Goal: Check status: Check status

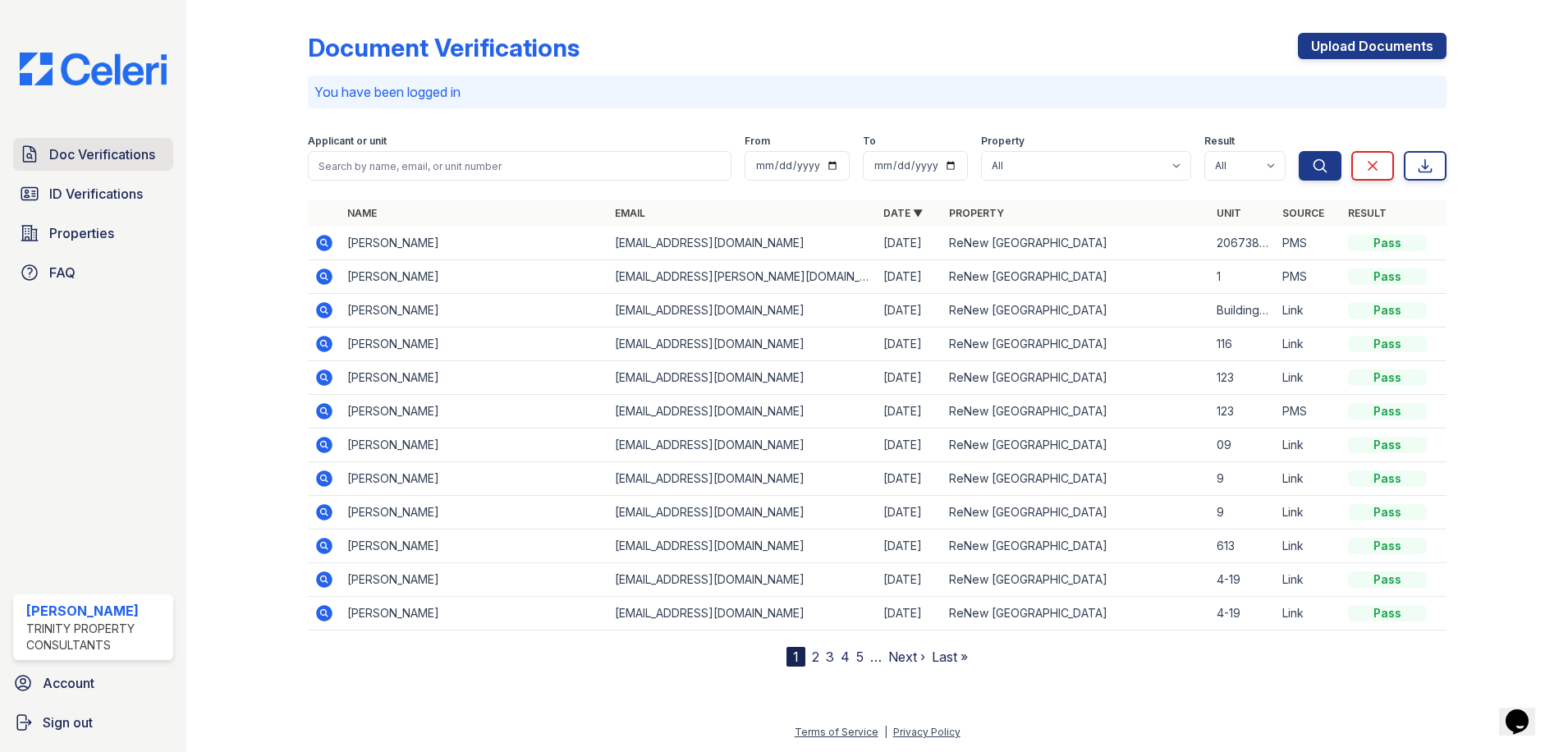
click at [110, 152] on span "Doc Verifications" at bounding box center [102, 154] width 106 height 20
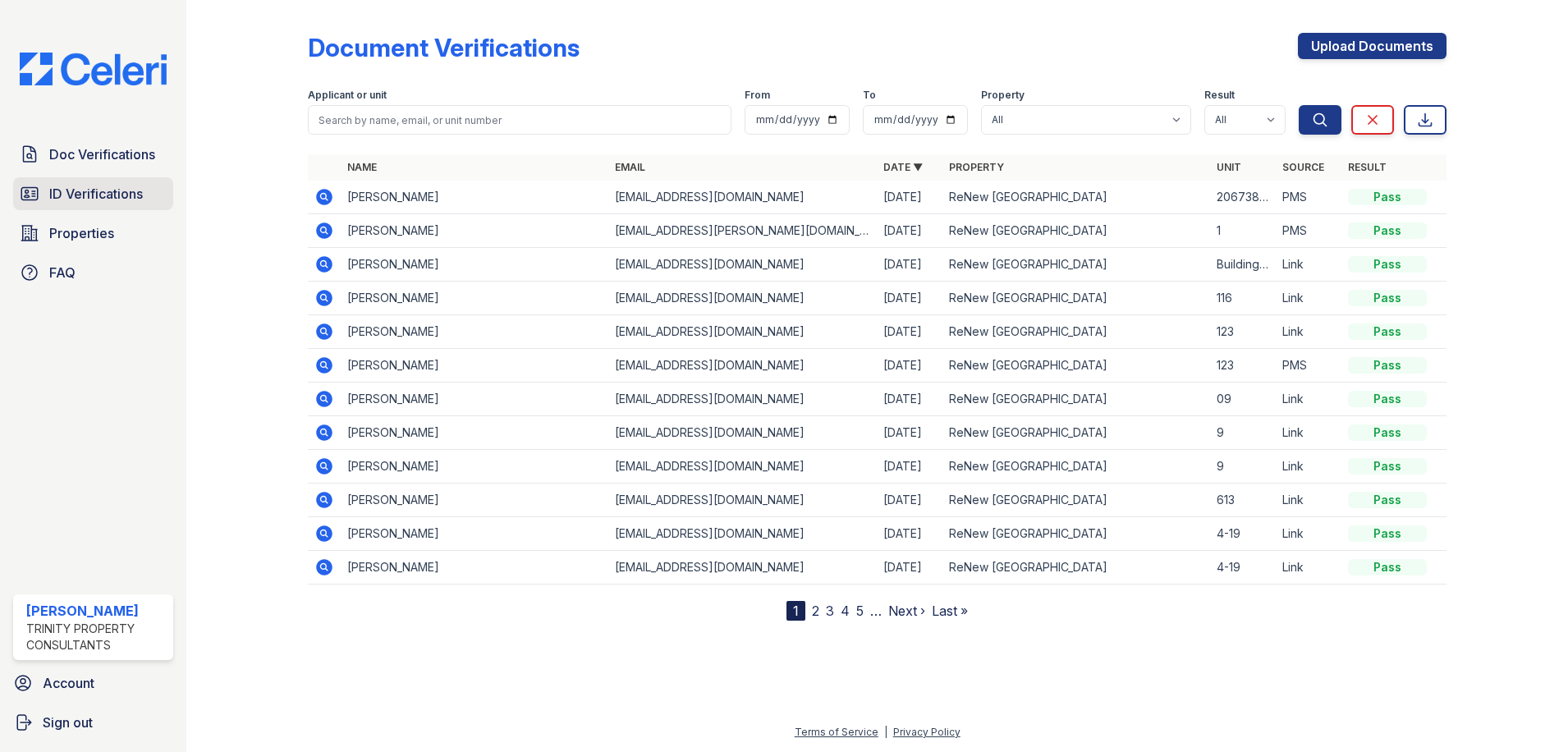
drag, startPoint x: 37, startPoint y: 208, endPoint x: 49, endPoint y: 208, distance: 12.0
click at [39, 208] on link "ID Verifications" at bounding box center [93, 194] width 160 height 33
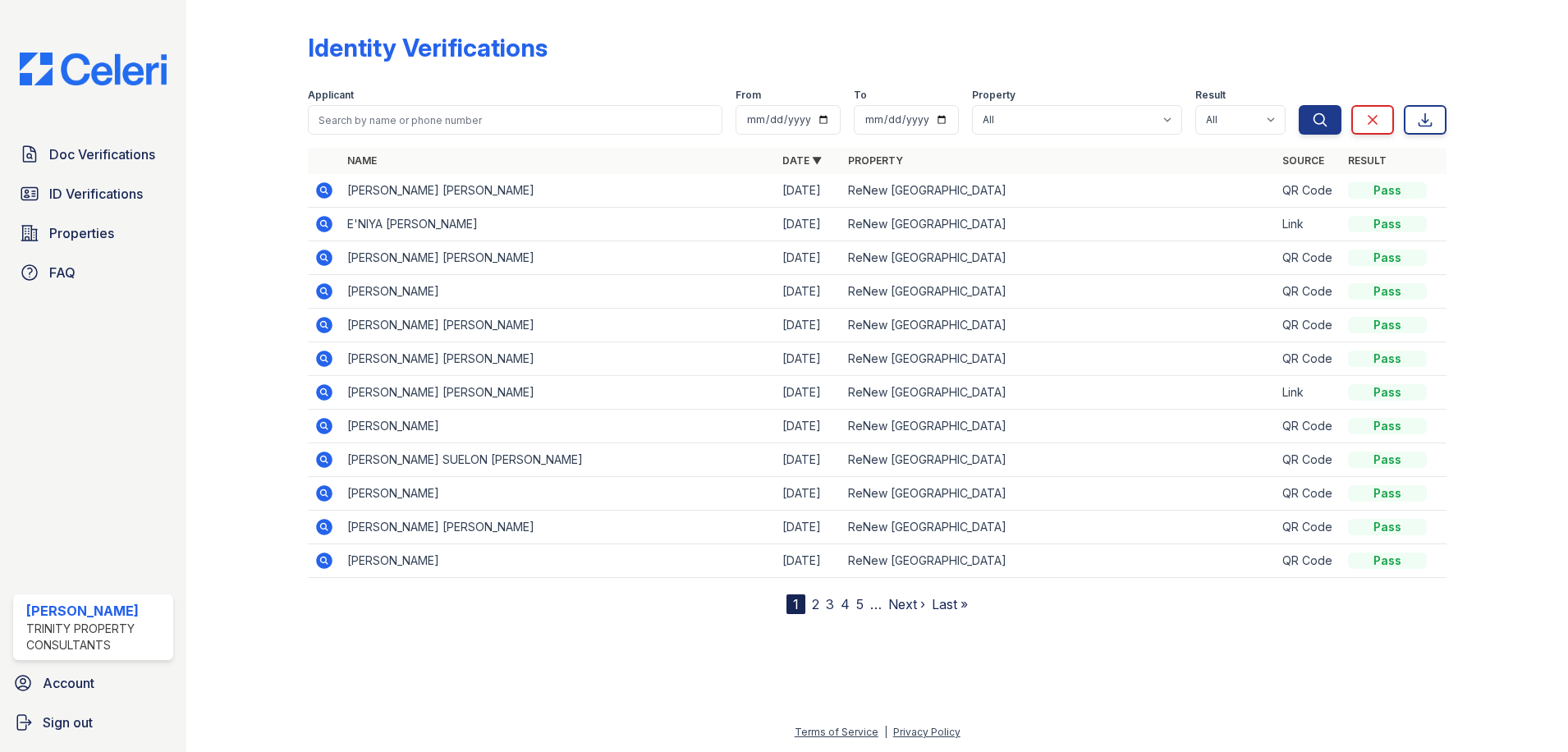
click at [332, 188] on icon at bounding box center [324, 191] width 17 height 17
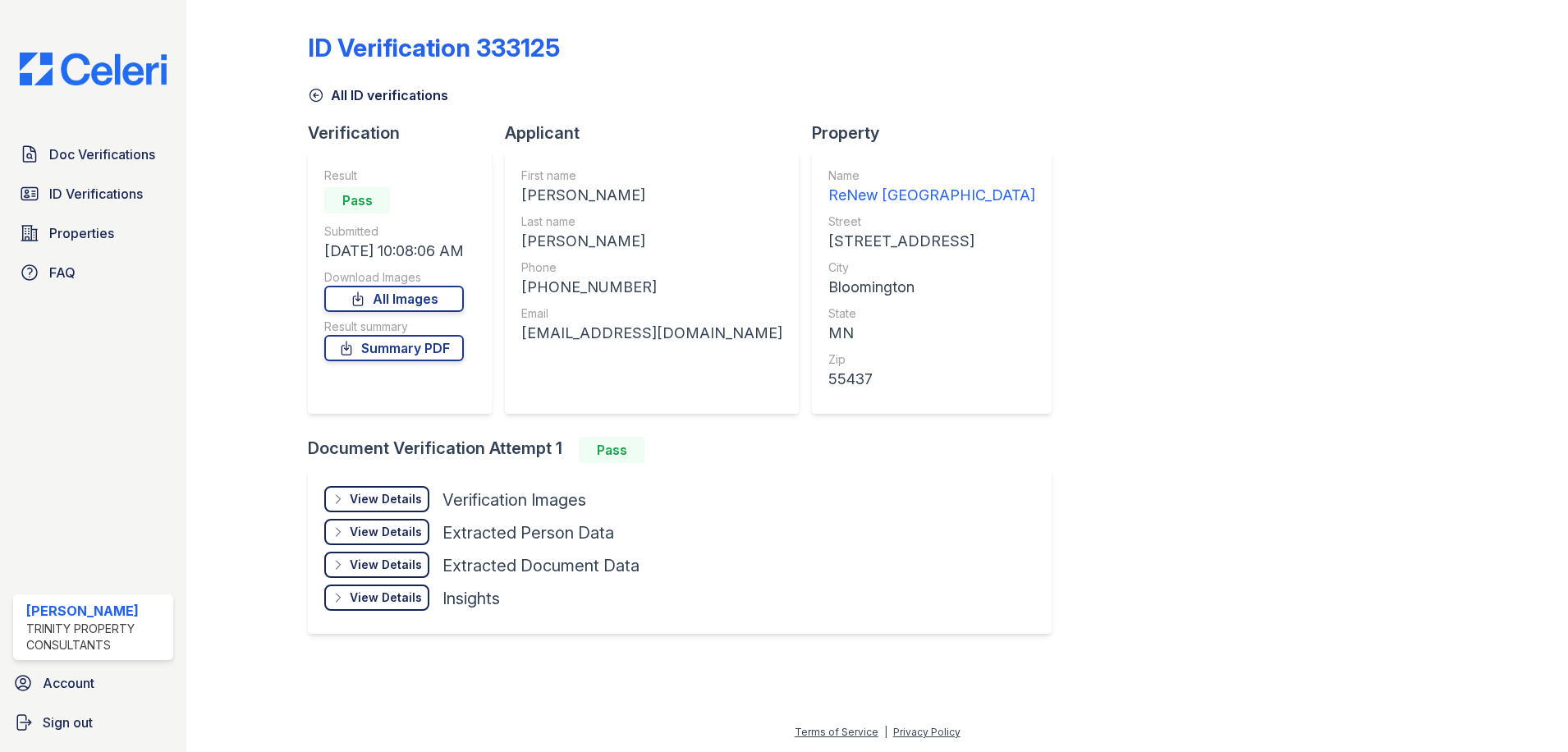
click at [329, 189] on div "Pass" at bounding box center [357, 200] width 65 height 26
drag, startPoint x: 1018, startPoint y: 193, endPoint x: 1010, endPoint y: 194, distance: 8.1
click at [1018, 194] on div "ID Verification 333125 All ID verifications Verification Result Pass Submitted …" at bounding box center [877, 331] width 1139 height 650
